Goal: Navigation & Orientation: Find specific page/section

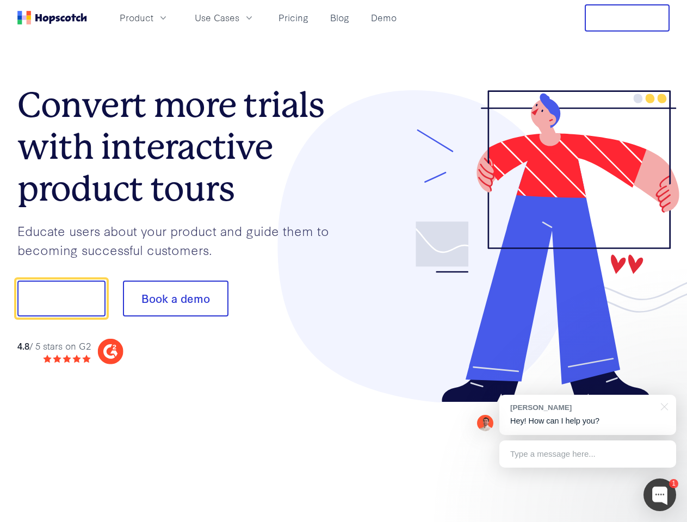
click at [344, 261] on div at bounding box center [507, 246] width 326 height 313
click at [153, 17] on span "Product" at bounding box center [137, 18] width 34 height 14
click at [239, 17] on span "Use Cases" at bounding box center [217, 18] width 45 height 14
click at [627, 18] on button "Free Trial" at bounding box center [627, 17] width 85 height 27
click at [61, 299] on button "Show me!" at bounding box center [61, 299] width 88 height 36
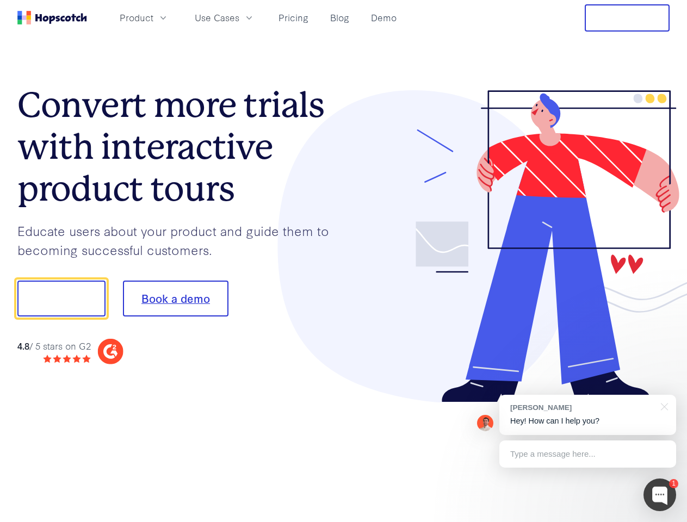
click at [175, 299] on button "Book a demo" at bounding box center [176, 299] width 106 height 36
click at [660, 495] on div at bounding box center [660, 495] width 33 height 33
click at [588, 415] on div "[PERSON_NAME] Hey! How can I help you?" at bounding box center [588, 415] width 177 height 40
click at [663, 406] on div at bounding box center [574, 297] width 204 height 363
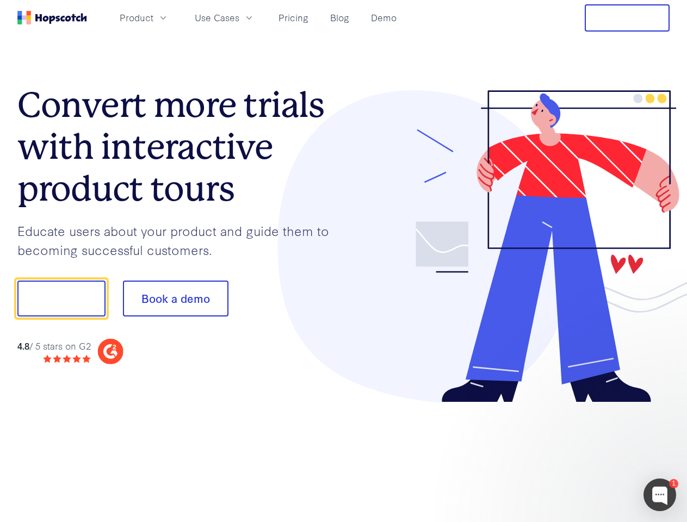
click at [588, 454] on div at bounding box center [574, 370] width 204 height 217
